Goal: Transaction & Acquisition: Book appointment/travel/reservation

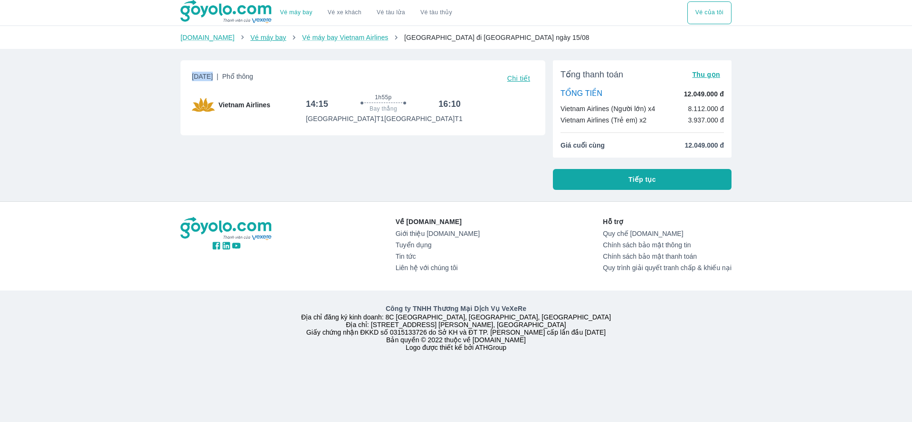
click at [250, 39] on link "Vé máy bay" at bounding box center [268, 38] width 36 height 8
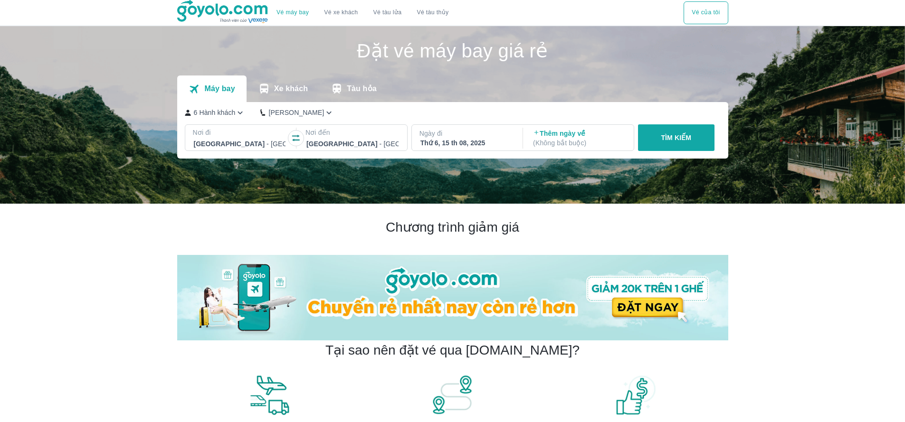
click at [293, 137] on icon "button" at bounding box center [295, 137] width 9 height 9
click at [441, 140] on div "Thứ 6, 15 th 08, 2025" at bounding box center [466, 142] width 92 height 9
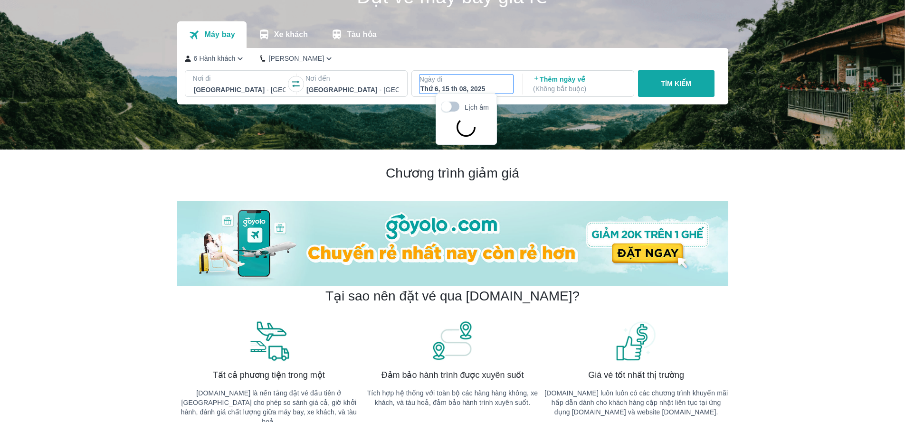
scroll to position [55, 0]
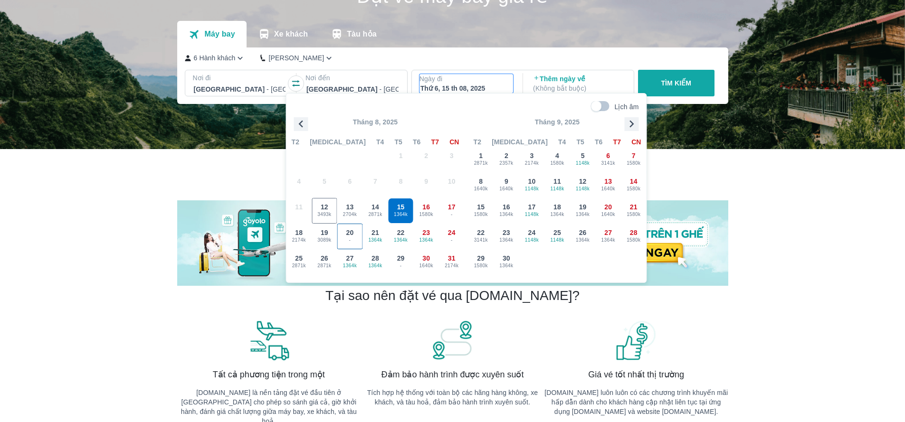
click at [355, 236] on div "20 -" at bounding box center [350, 236] width 25 height 25
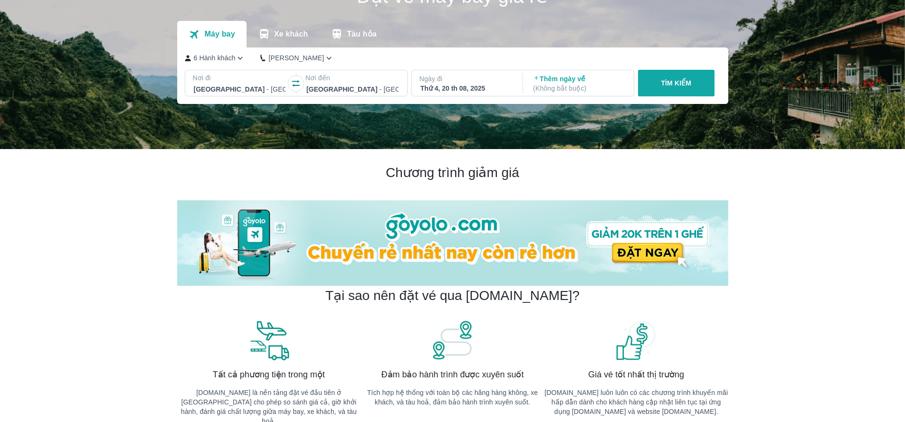
click at [663, 82] on p "TÌM KIẾM" at bounding box center [676, 82] width 30 height 9
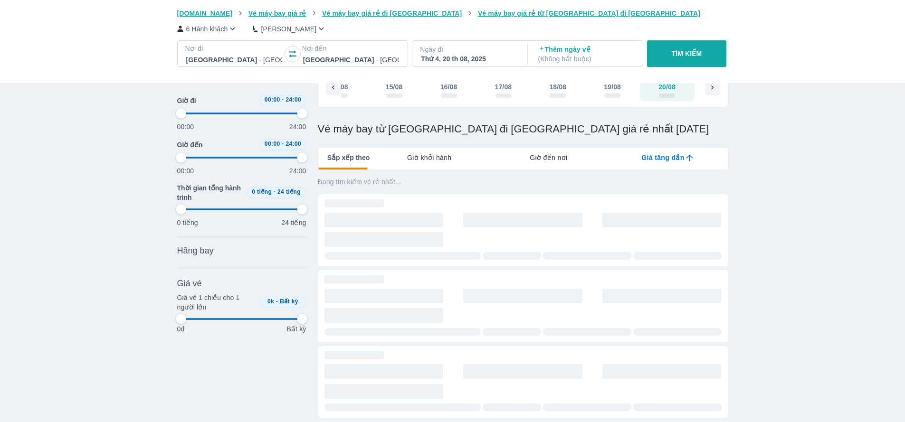
scroll to position [153, 0]
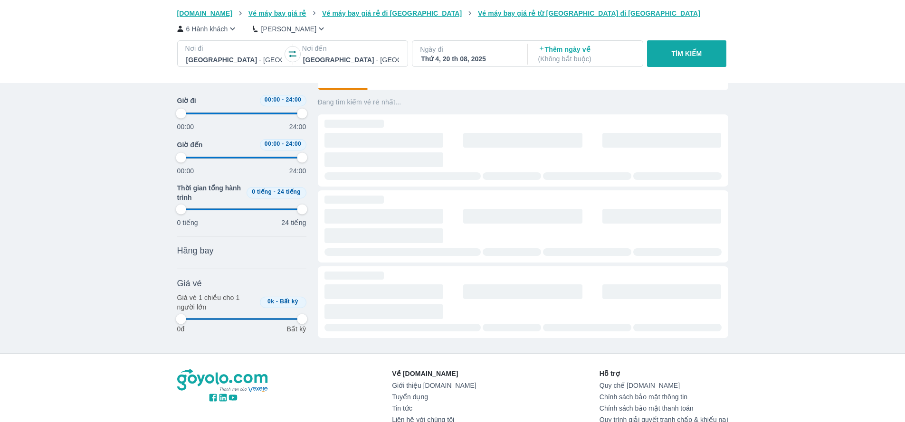
type input "97.9166666666667"
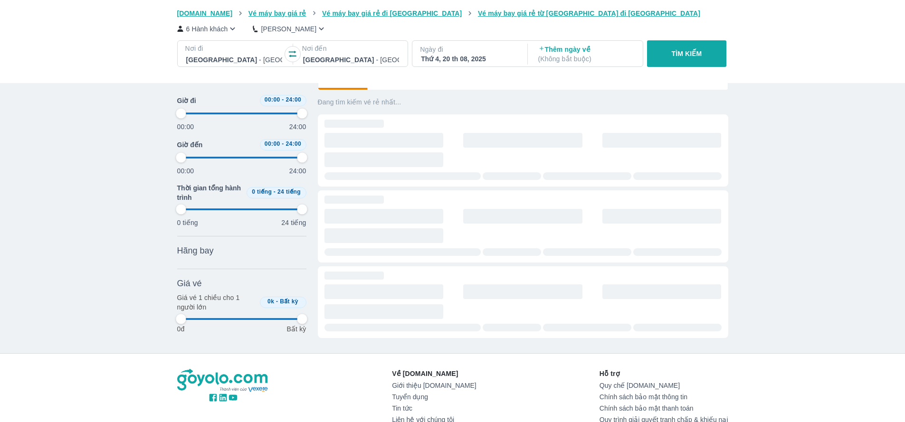
type input "97.9166666666667"
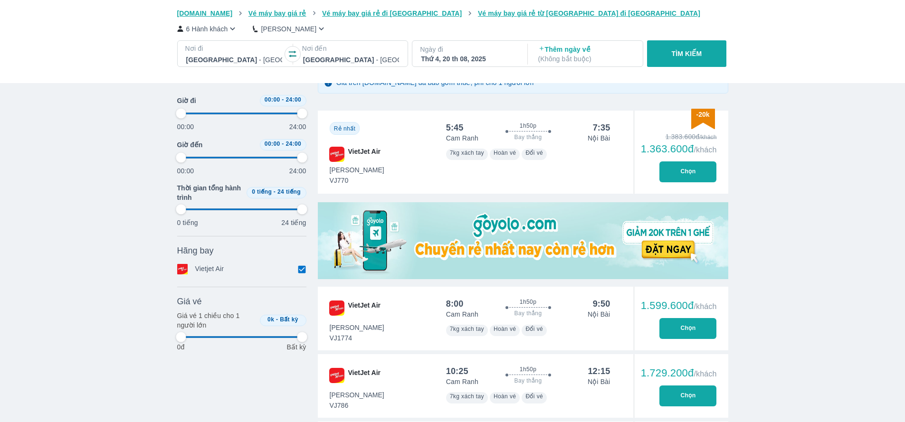
scroll to position [180, 0]
type input "97.9166666666667"
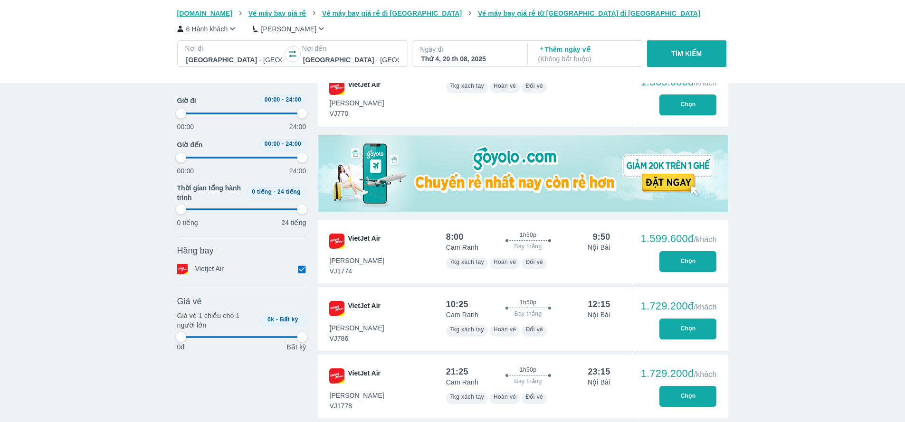
type input "97.9166666666667"
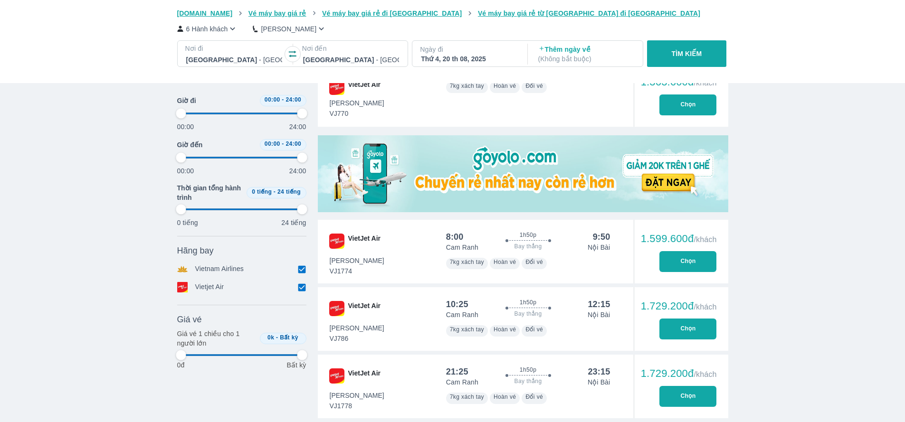
type input "97.9166666666667"
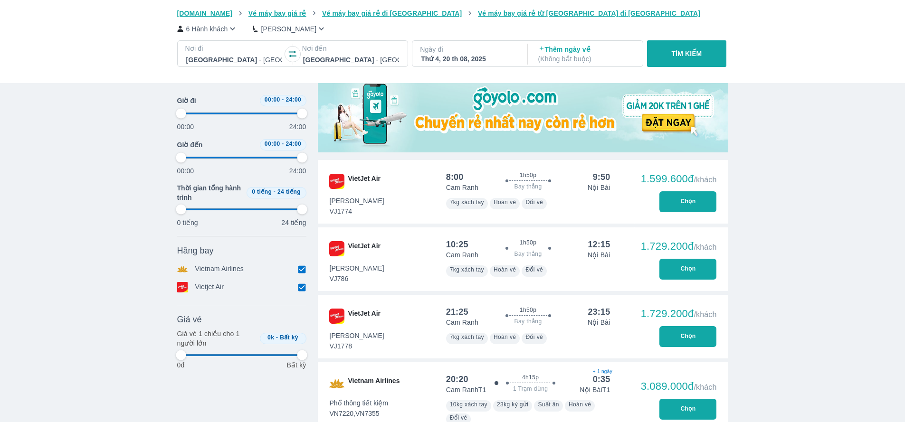
scroll to position [379, 0]
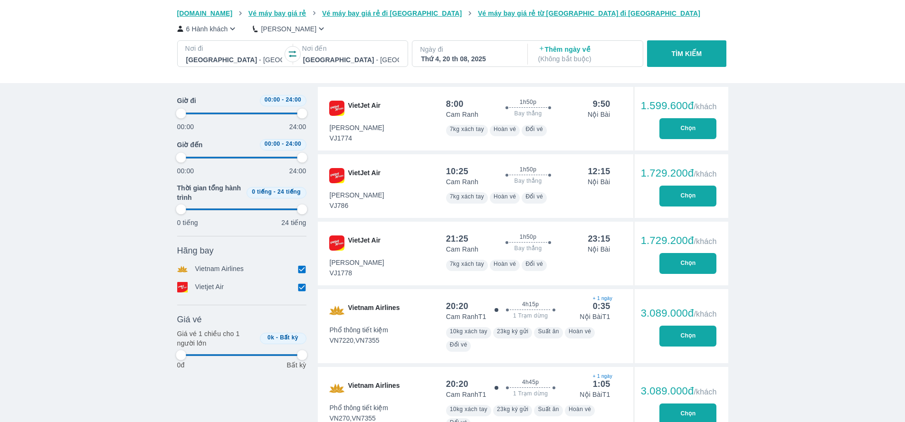
type input "97.9166666666667"
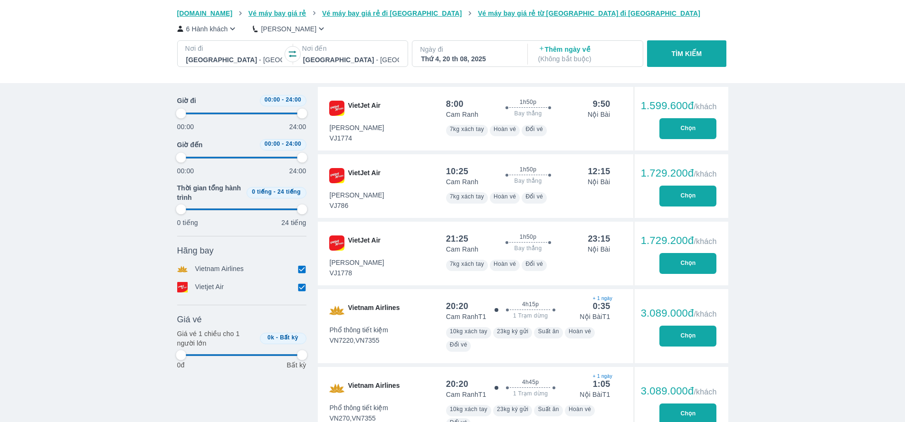
type input "97.9166666666667"
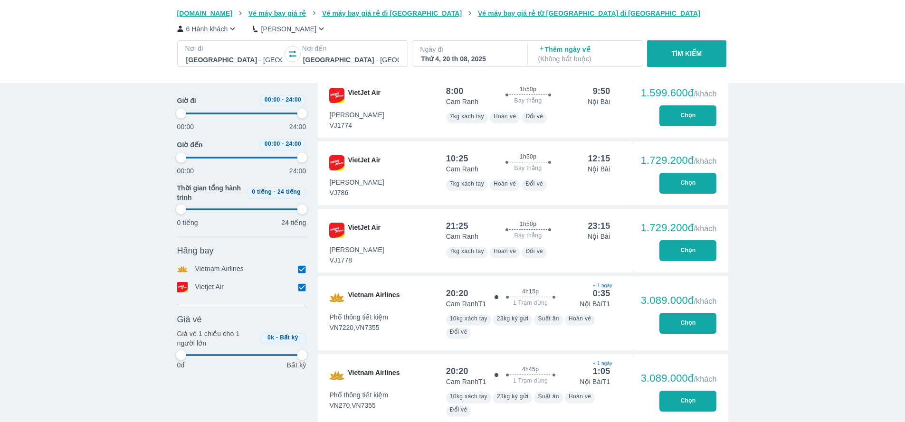
scroll to position [392, 0]
type input "97.9166666666667"
click at [676, 193] on button "Chọn" at bounding box center [687, 182] width 57 height 21
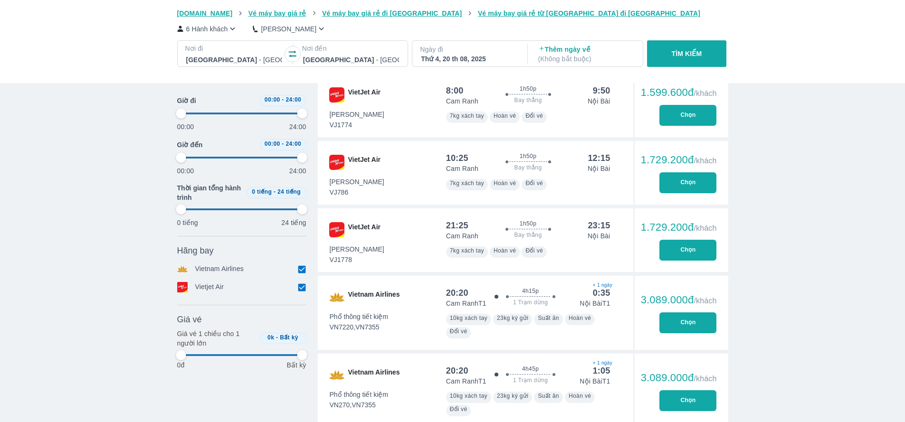
type input "97.9166666666667"
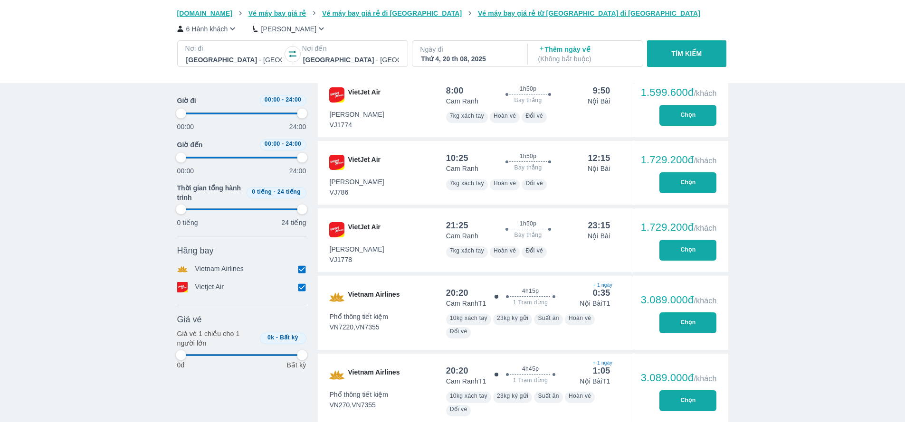
type input "97.9166666666667"
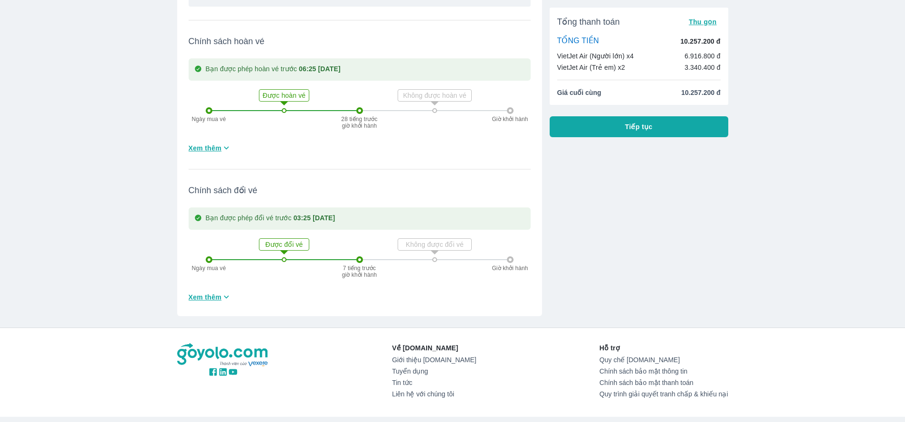
scroll to position [319, 0]
